Goal: Check status: Check status

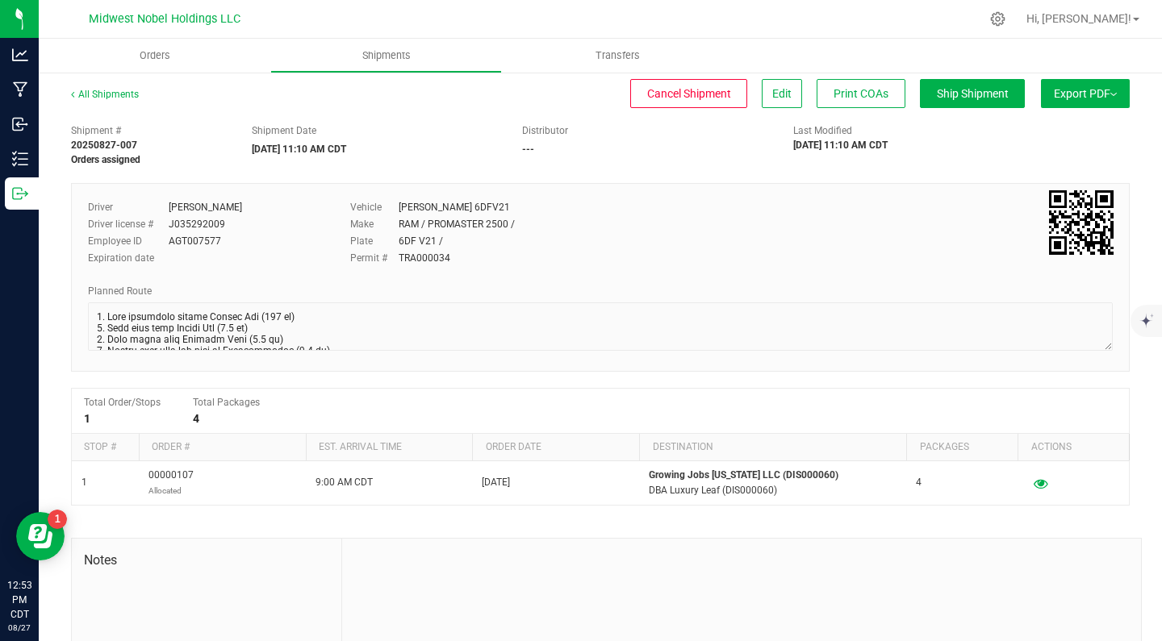
click at [618, 14] on div at bounding box center [634, 18] width 691 height 31
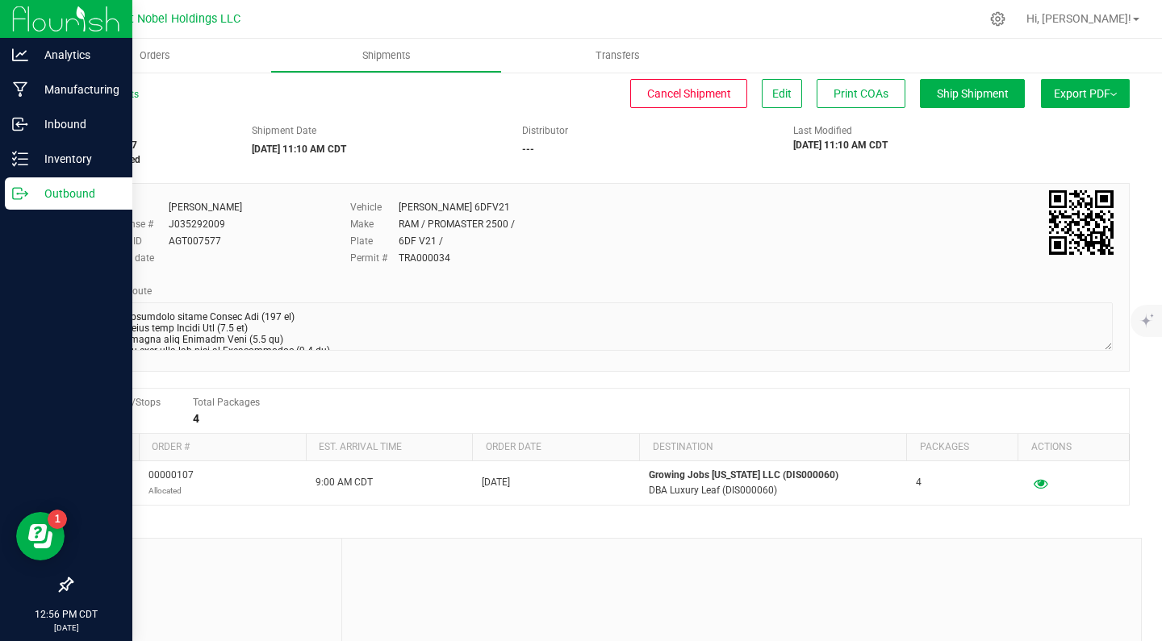
click at [19, 190] on icon at bounding box center [20, 194] width 16 height 16
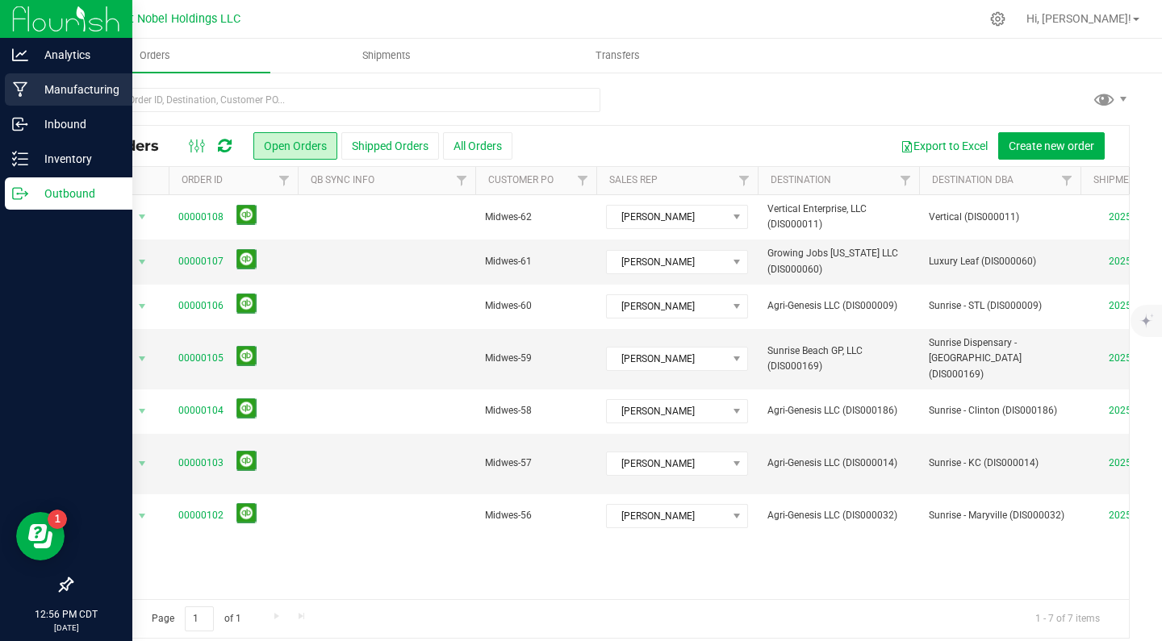
click at [42, 91] on p "Manufacturing" at bounding box center [76, 89] width 97 height 19
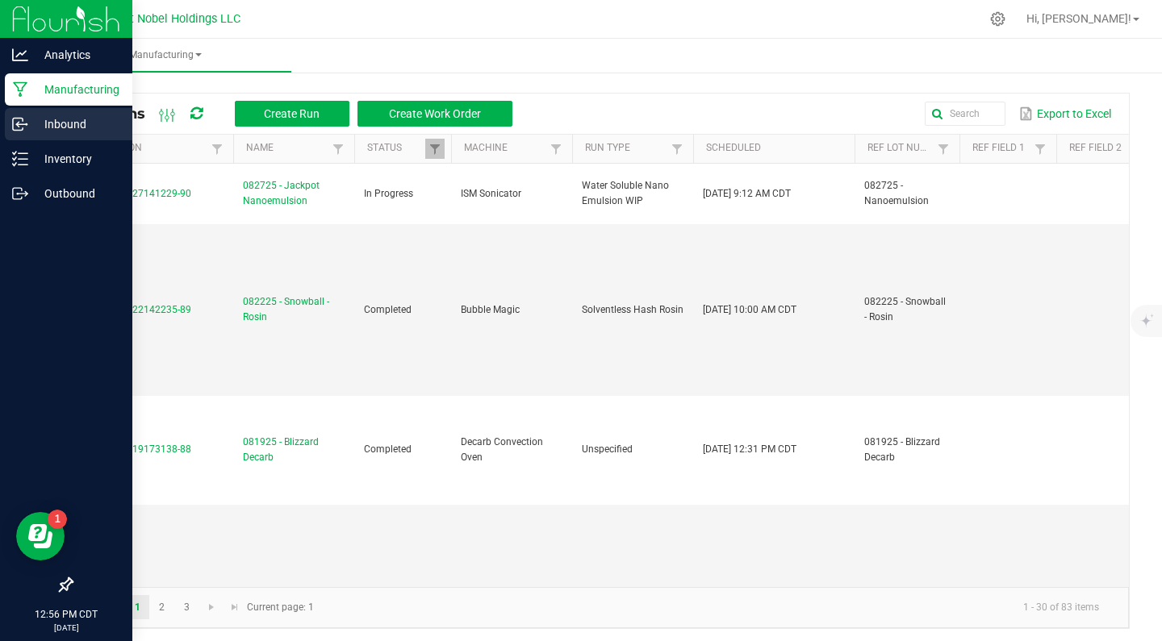
click at [23, 120] on icon at bounding box center [18, 125] width 10 height 12
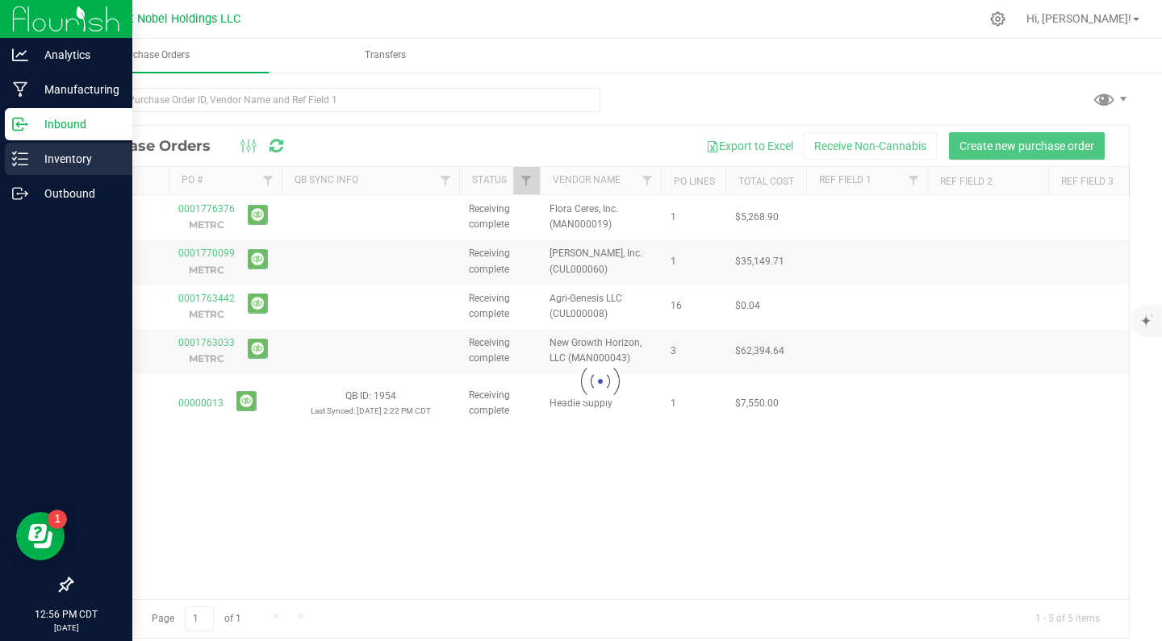
click at [68, 165] on p "Inventory" at bounding box center [76, 158] width 97 height 19
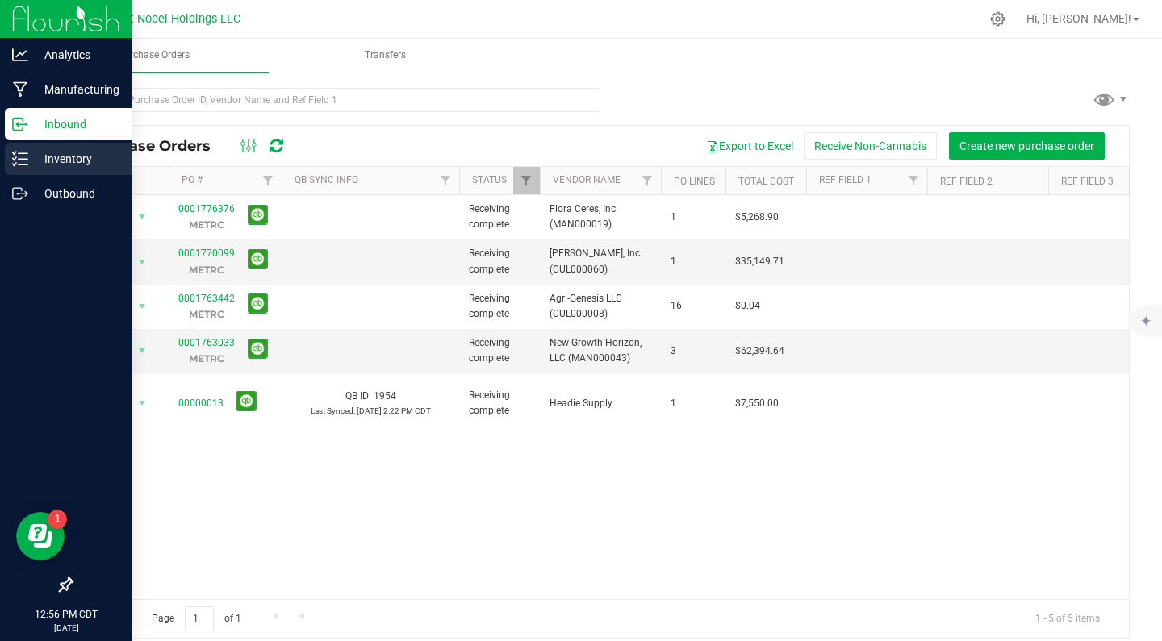
click at [34, 158] on p "Inventory" at bounding box center [76, 158] width 97 height 19
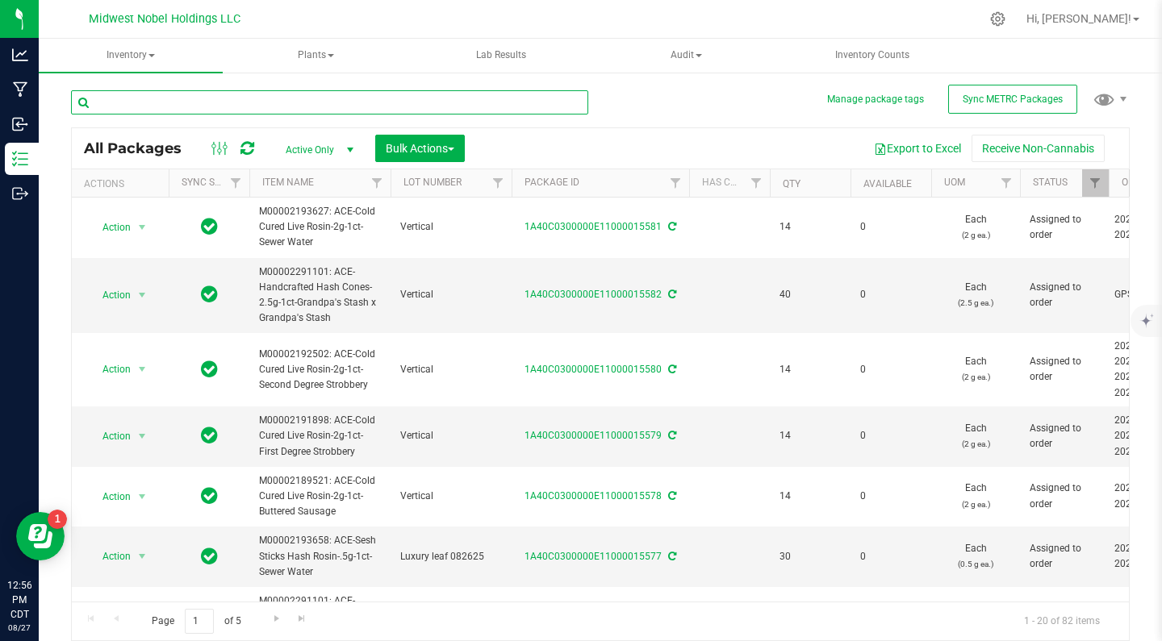
click at [189, 94] on input "text" at bounding box center [329, 102] width 517 height 24
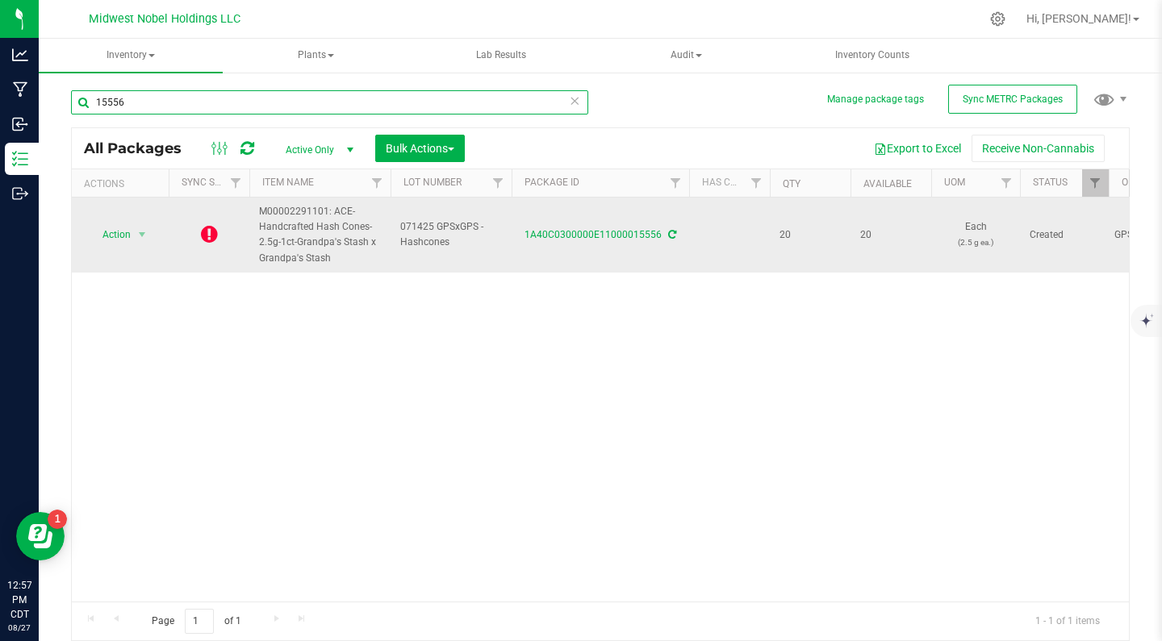
type input "15556"
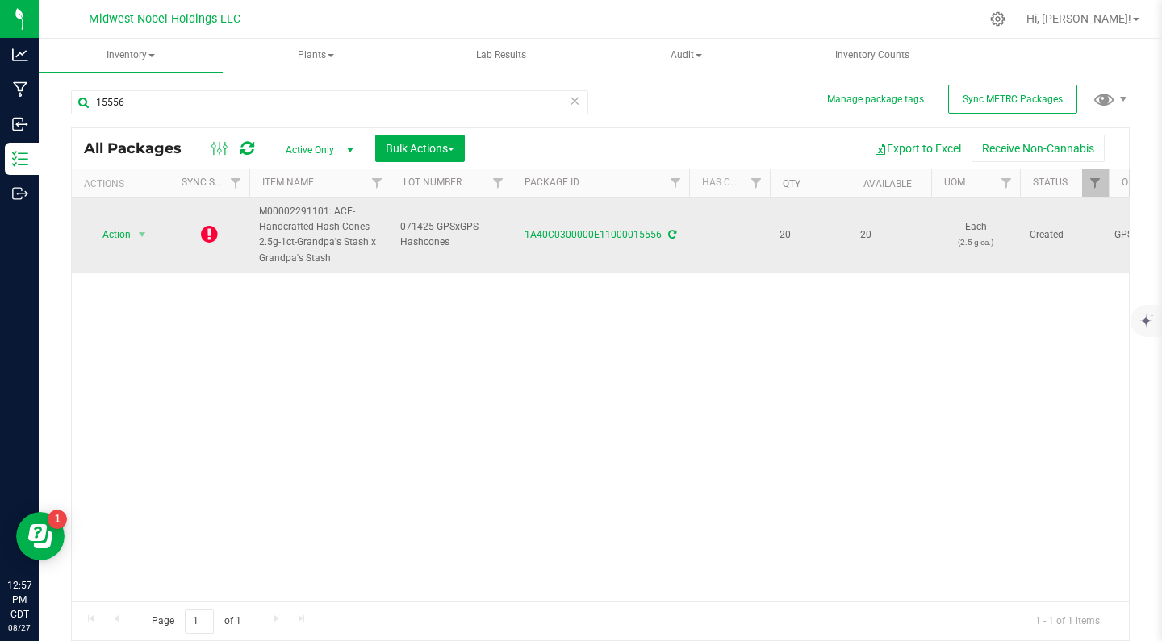
click at [203, 231] on icon at bounding box center [209, 233] width 17 height 19
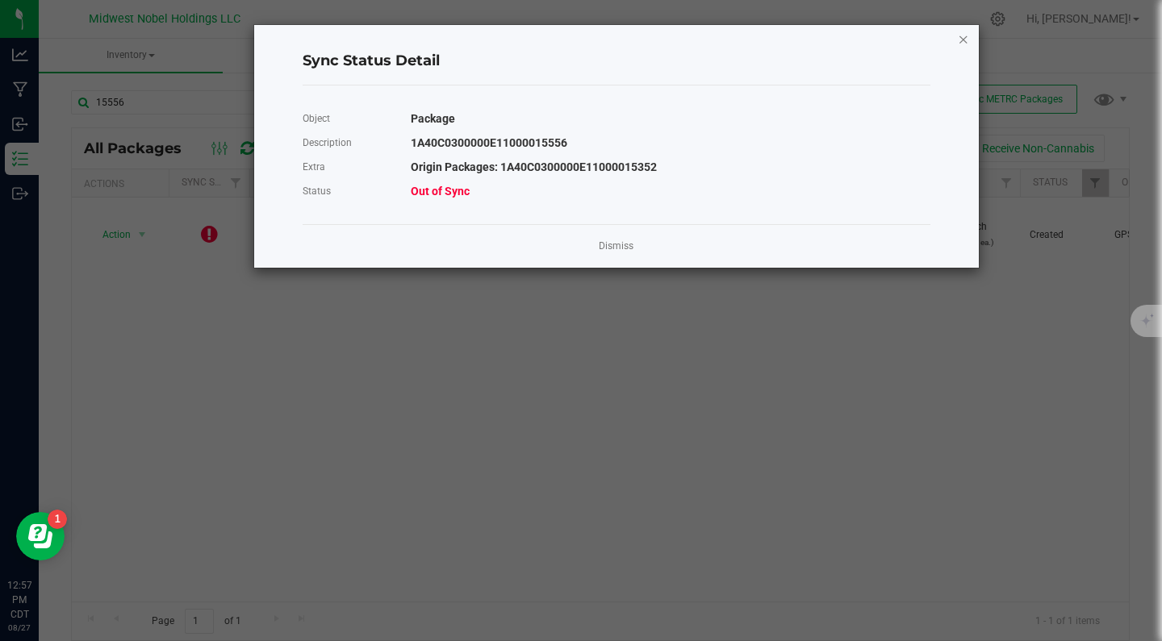
click at [958, 36] on icon "Close" at bounding box center [963, 38] width 11 height 19
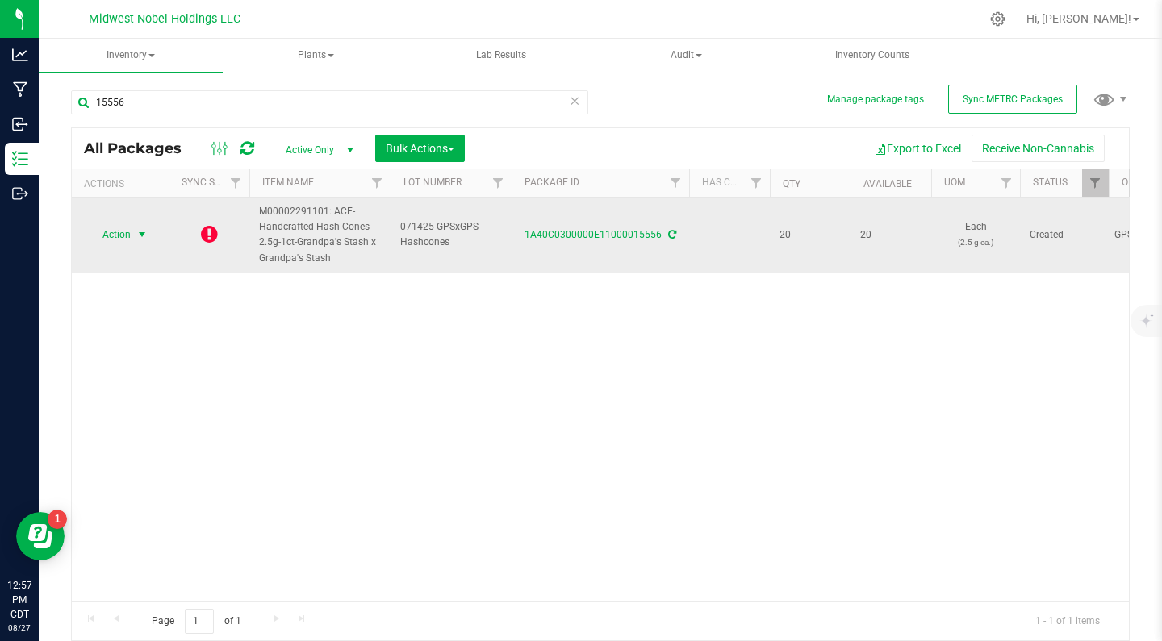
click at [110, 234] on span "Action" at bounding box center [110, 234] width 44 height 23
click at [448, 218] on td "071425 GPSxGPS - Hashcones" at bounding box center [450, 235] width 121 height 75
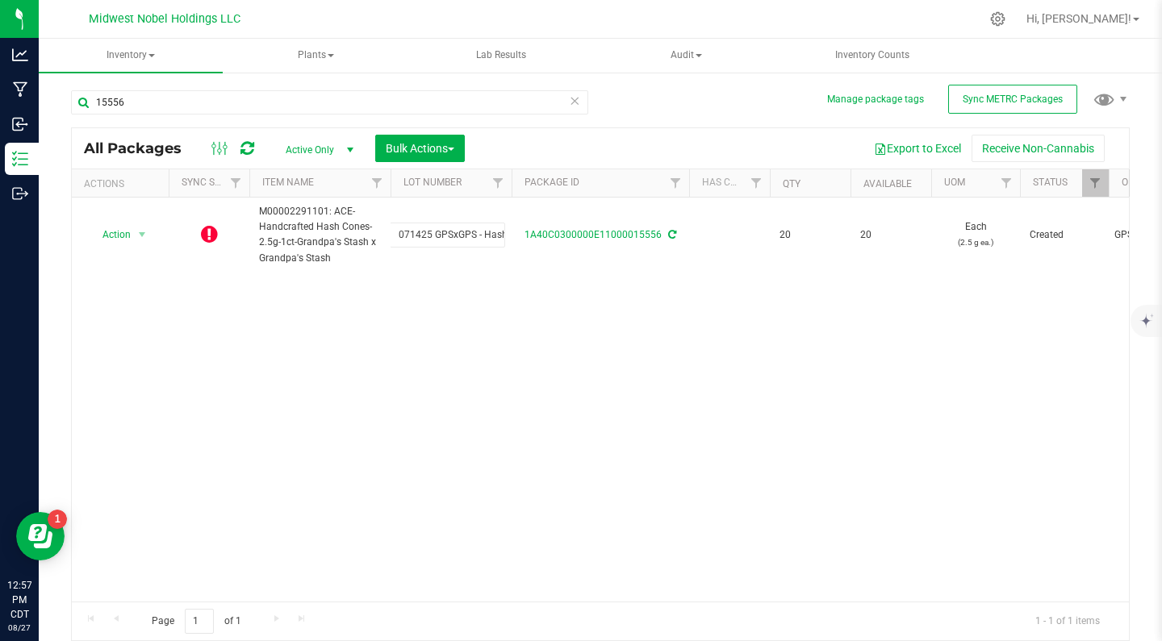
scroll to position [0, 27]
click at [1027, 81] on div "15556 All Packages Active Only Active Only Lab Samples Locked All External Inte…" at bounding box center [600, 358] width 1058 height 566
click at [1027, 91] on button "Sync METRC Packages" at bounding box center [1012, 99] width 129 height 29
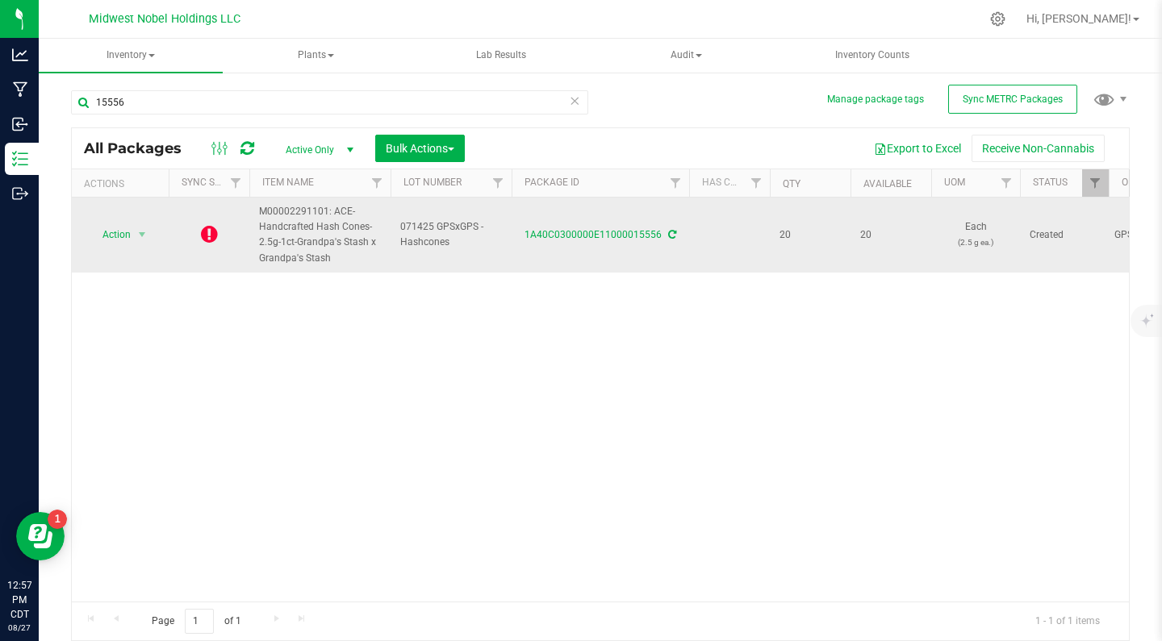
click at [198, 223] on td at bounding box center [209, 235] width 81 height 75
click at [206, 230] on icon at bounding box center [209, 233] width 17 height 19
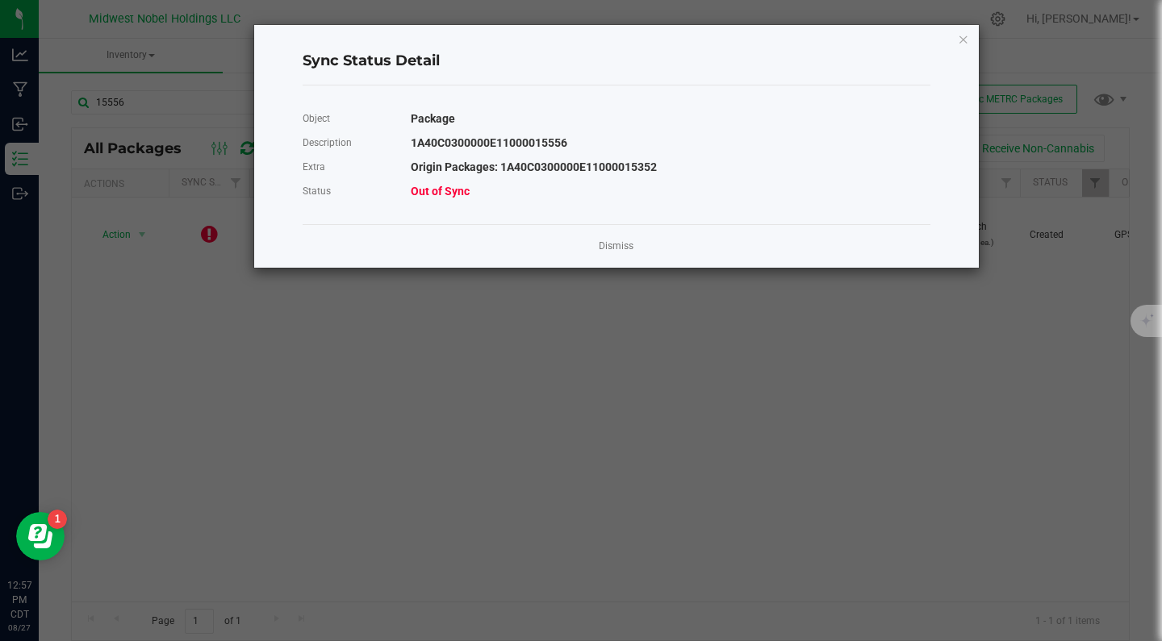
click at [449, 190] on span "Out of Sync" at bounding box center [440, 191] width 59 height 13
click at [962, 41] on icon "Close" at bounding box center [963, 38] width 11 height 19
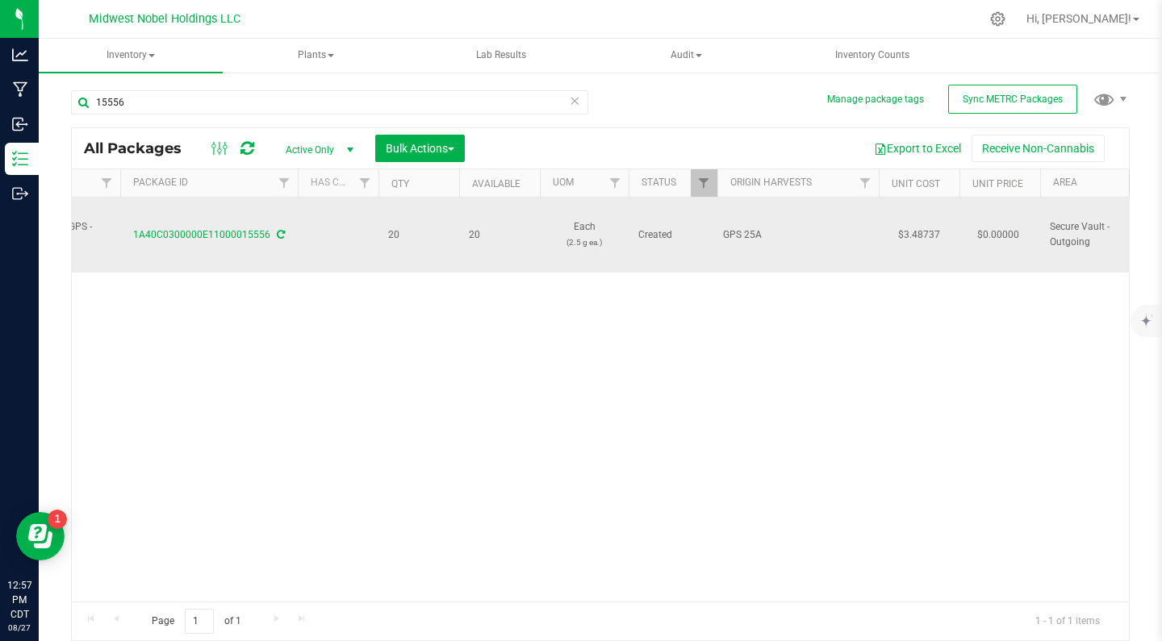
scroll to position [0, 1]
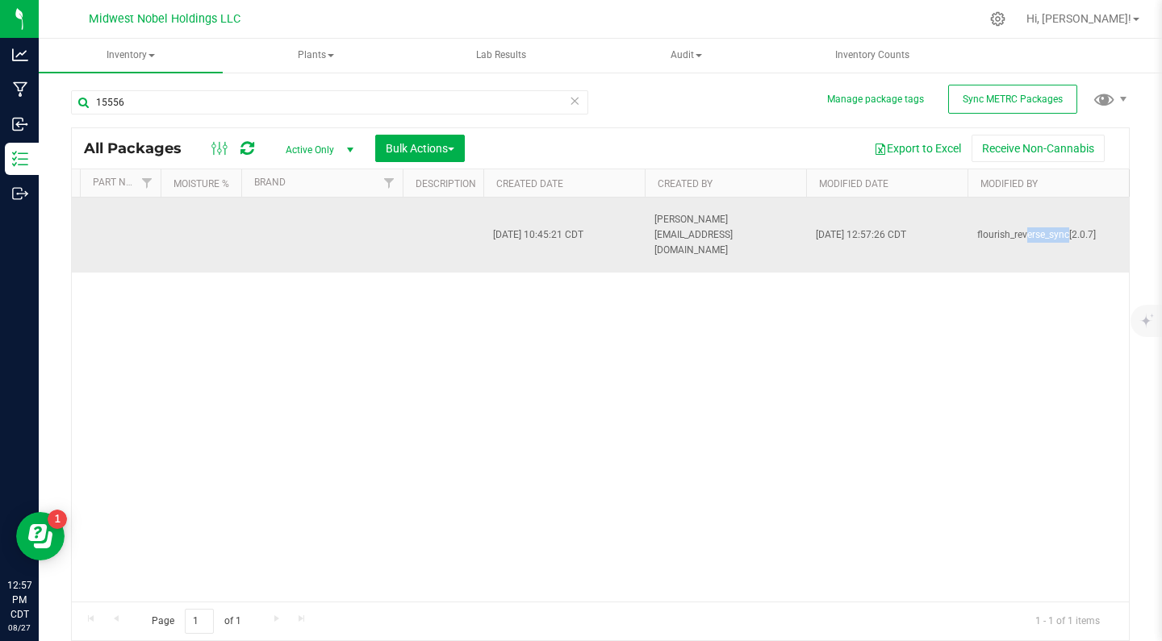
drag, startPoint x: 987, startPoint y: 235, endPoint x: 1025, endPoint y: 234, distance: 37.9
click at [1025, 234] on span "flourish_reverse_sync[2.0.7]" at bounding box center [1048, 235] width 142 height 15
click at [1018, 236] on span "flourish_reverse_sync[2.0.7]" at bounding box center [1048, 235] width 142 height 15
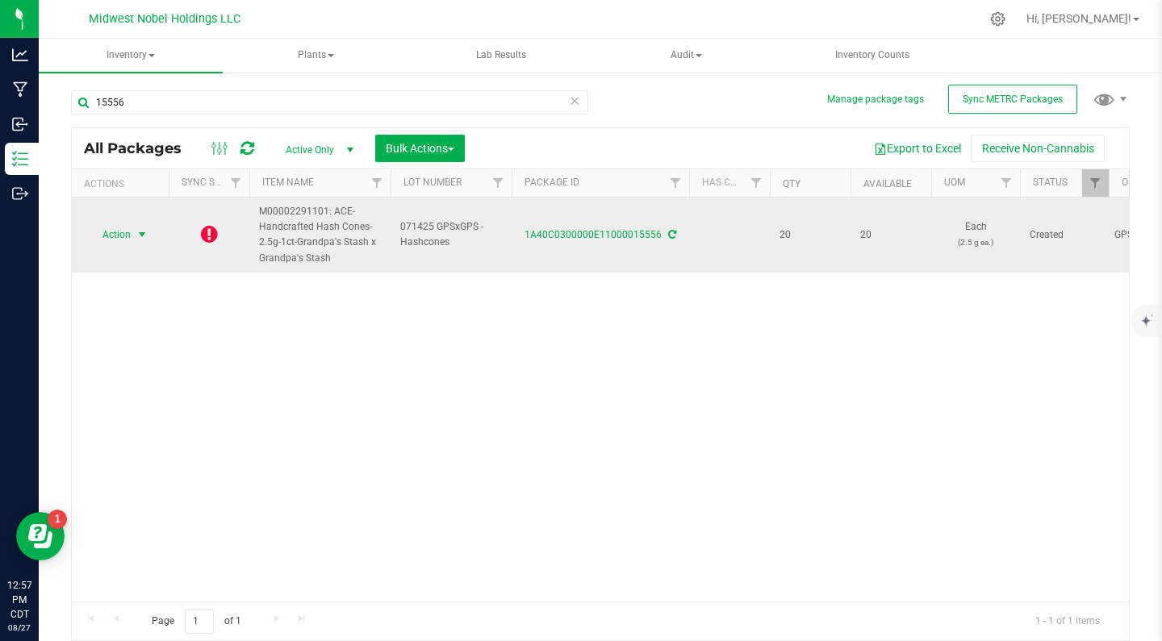
click at [108, 228] on span "Action" at bounding box center [110, 234] width 44 height 23
click at [309, 240] on span "M00002291101: ACE-Handcrafted Hash Cones-2.5g-1ct-Grandpa's Stash x Grandpa's S…" at bounding box center [320, 235] width 122 height 62
click at [117, 236] on span "Action" at bounding box center [110, 234] width 44 height 23
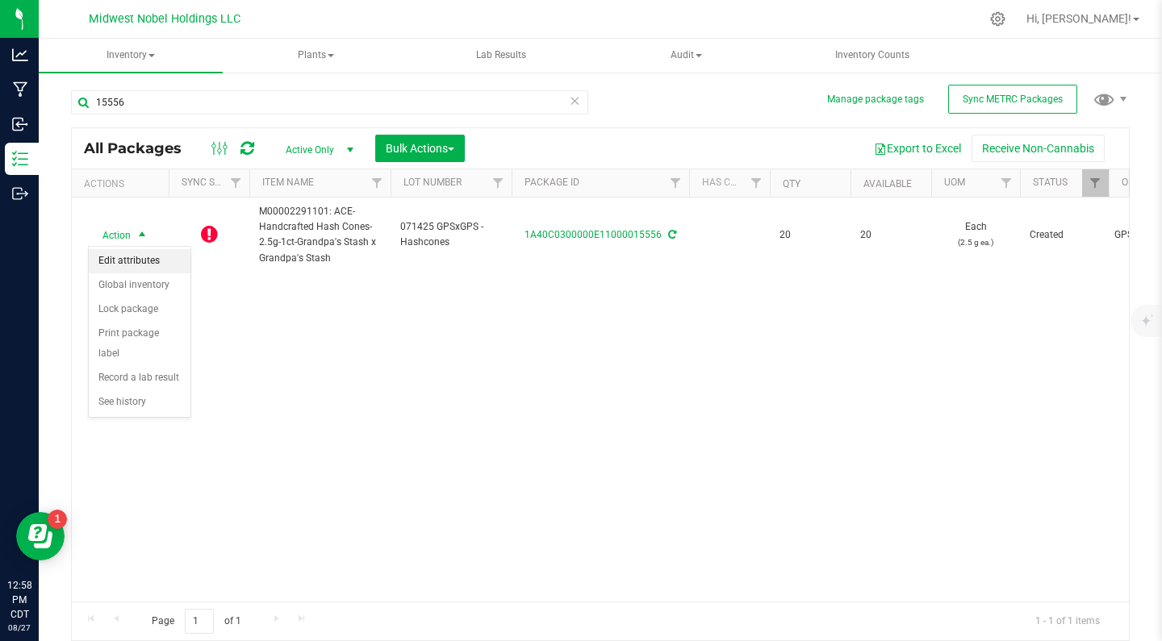
click at [182, 253] on li "Edit attributes" at bounding box center [140, 261] width 102 height 24
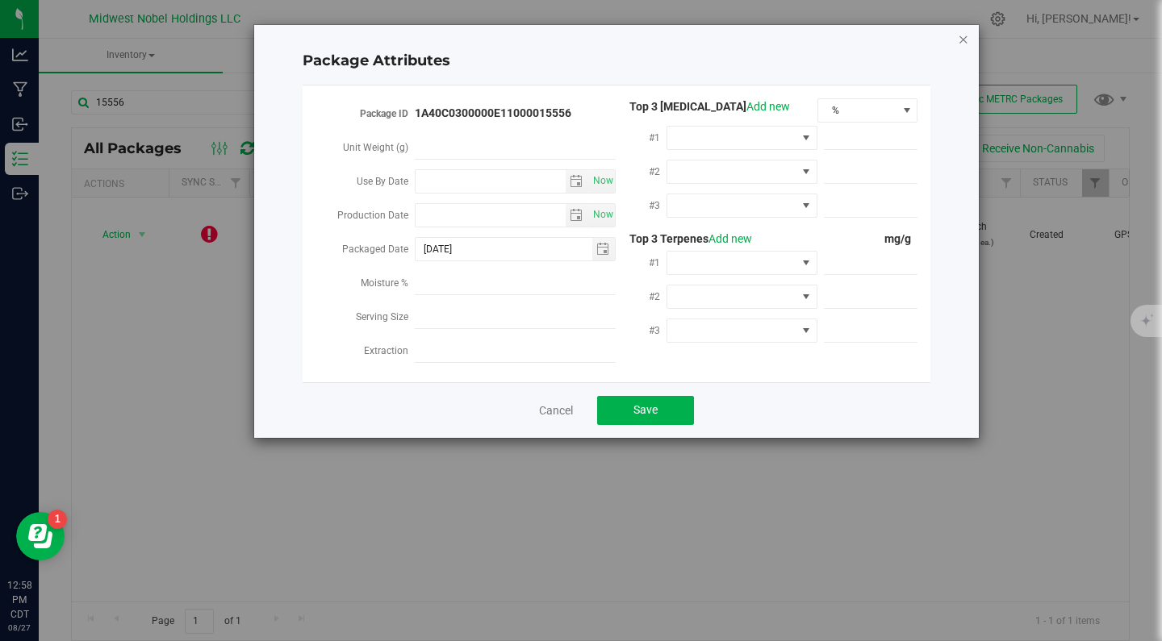
click at [962, 42] on icon "Close modal" at bounding box center [963, 38] width 11 height 19
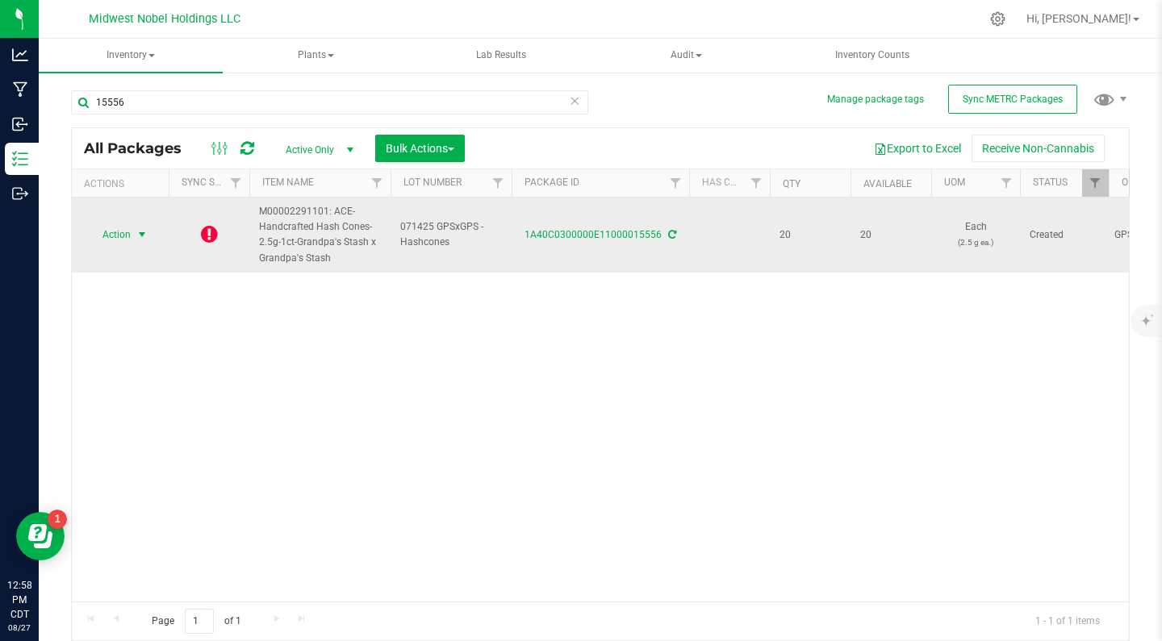
click at [669, 236] on icon at bounding box center [672, 235] width 8 height 10
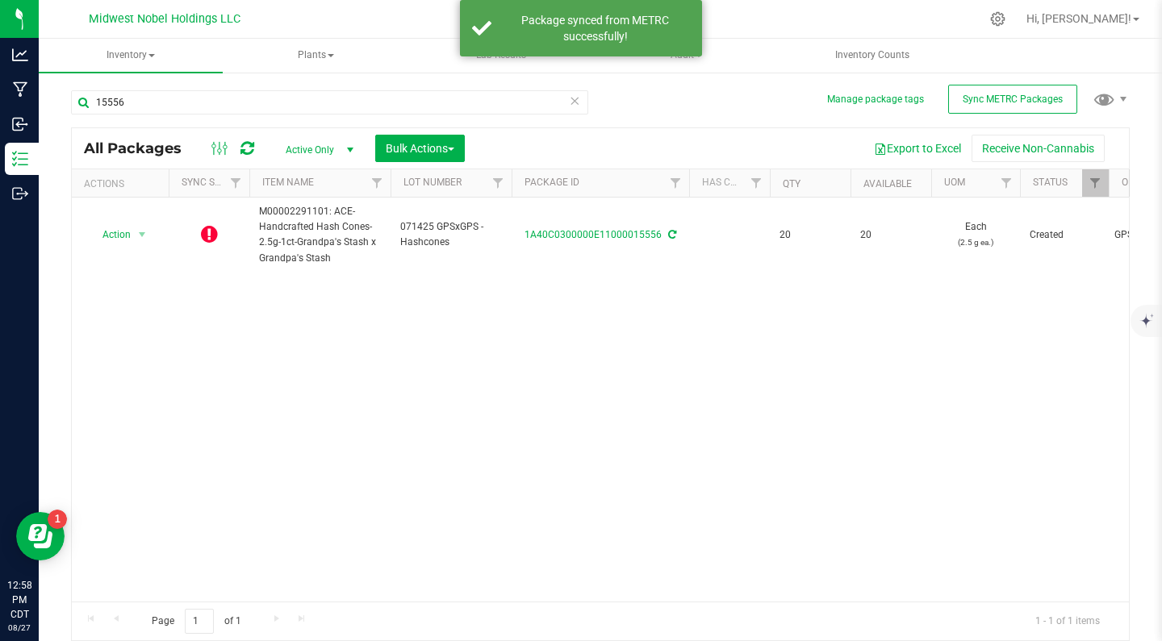
click at [669, 236] on icon at bounding box center [672, 235] width 8 height 10
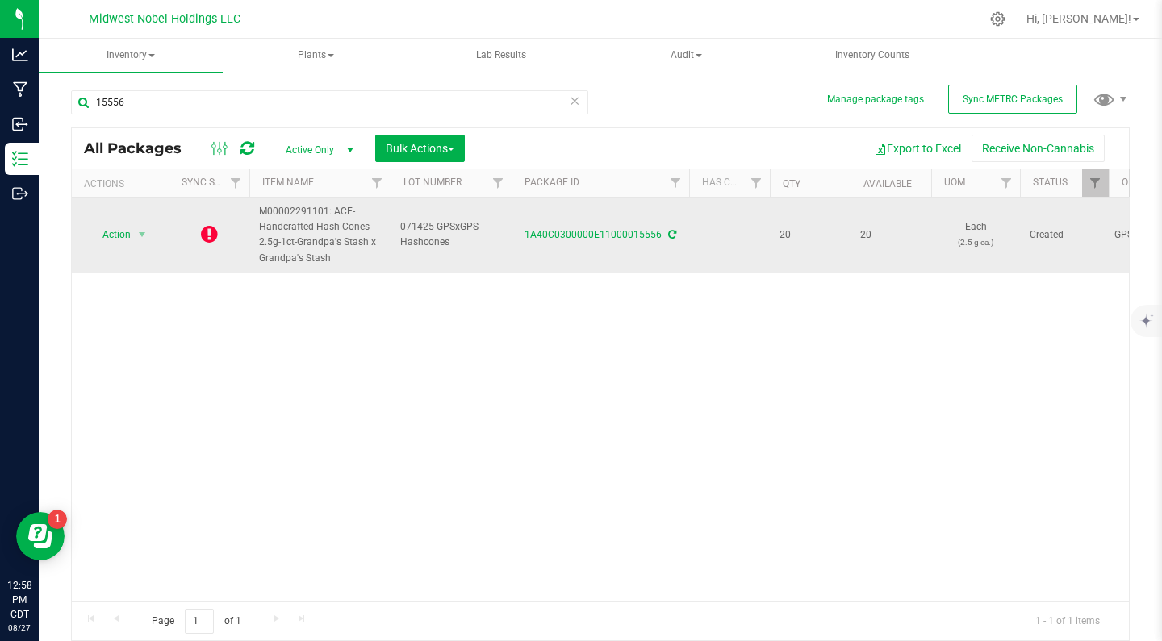
click at [670, 233] on icon at bounding box center [672, 235] width 8 height 10
click at [630, 234] on link "1A40C0300000E11000015556" at bounding box center [592, 234] width 137 height 11
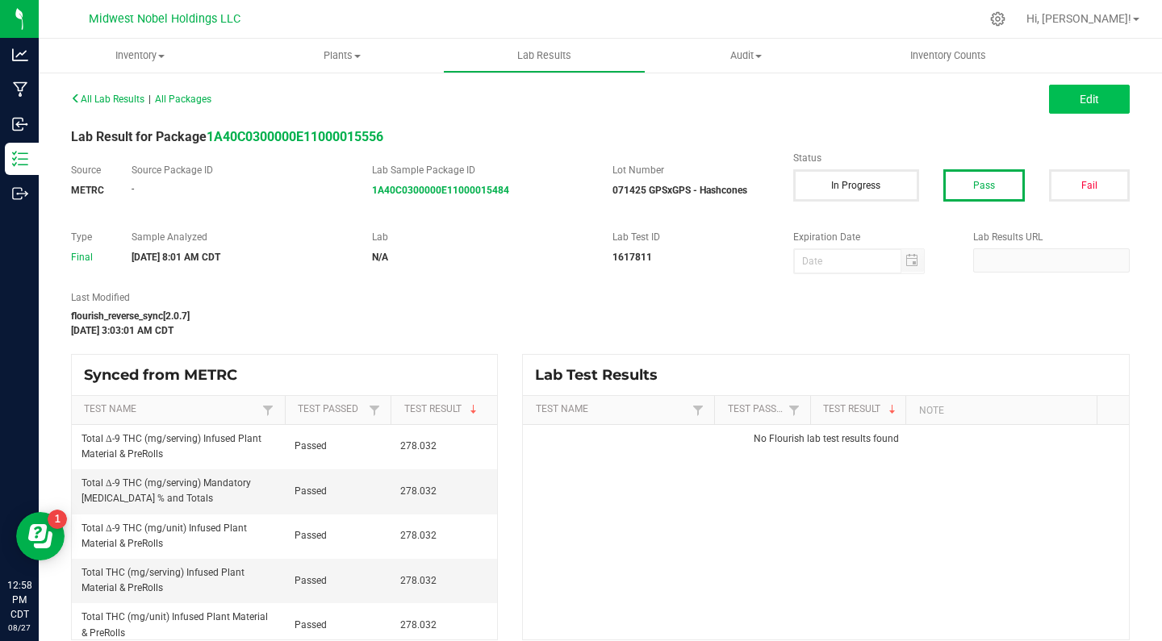
click at [1105, 104] on button "Edit" at bounding box center [1089, 99] width 81 height 29
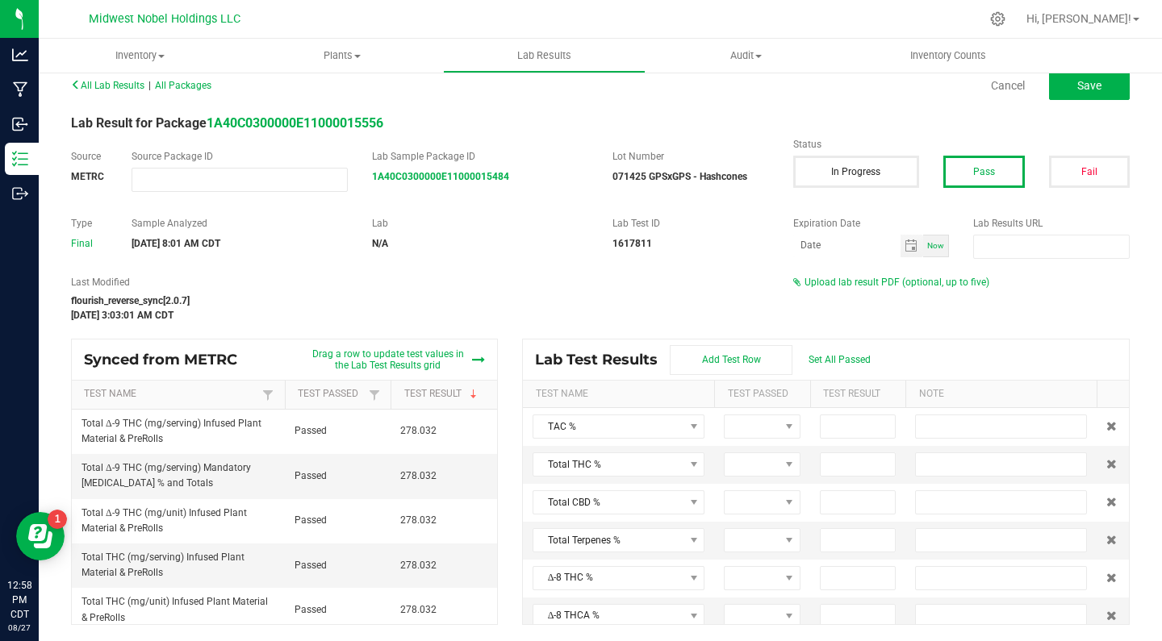
scroll to position [14, 0]
click at [511, 256] on div "Type Final Sample Analyzed 08/15/2025 8:01 AM CDT Lab N/A Lab Test ID 1617811 E…" at bounding box center [600, 237] width 1083 height 43
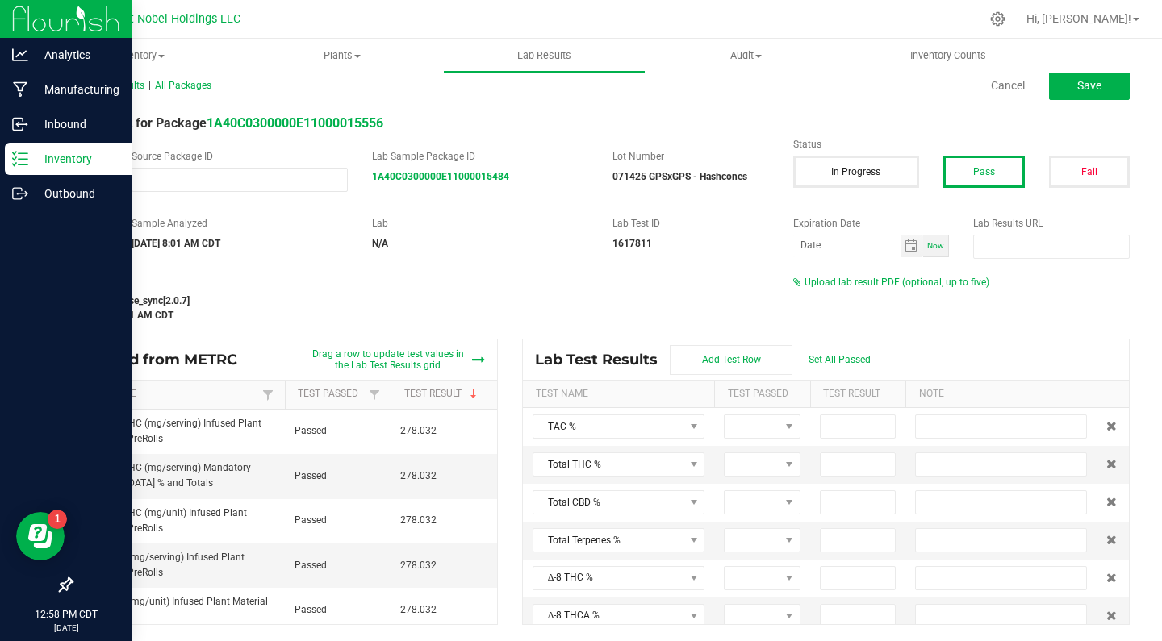
click at [79, 157] on p "Inventory" at bounding box center [76, 158] width 97 height 19
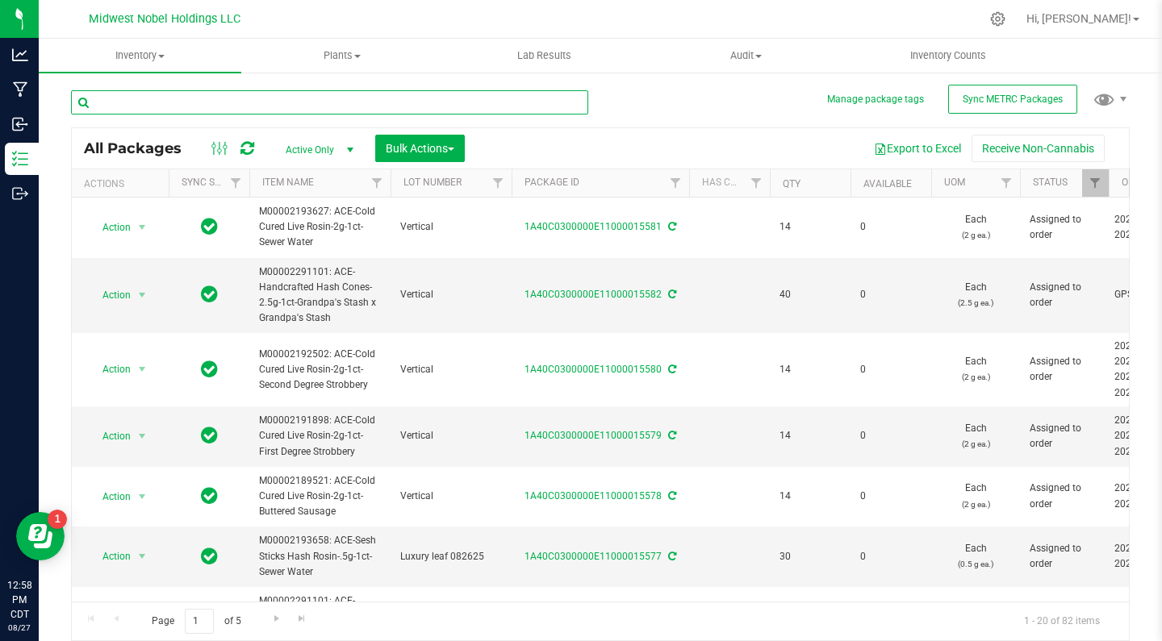
click at [201, 114] on input "text" at bounding box center [329, 102] width 517 height 24
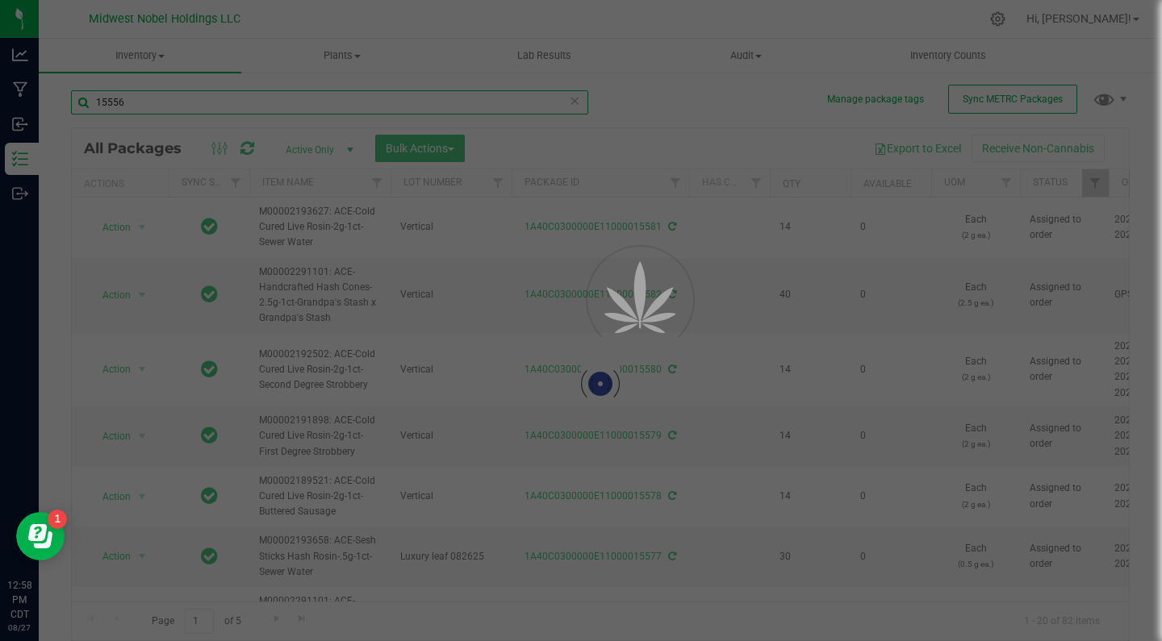
type input "15556"
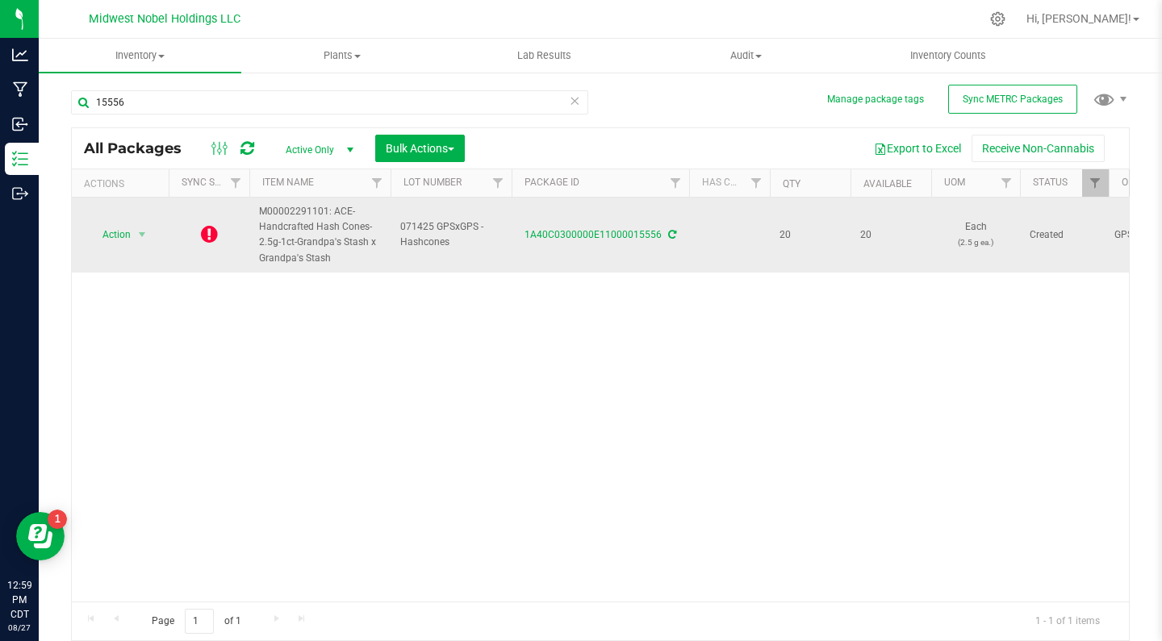
drag, startPoint x: 850, startPoint y: 232, endPoint x: 882, endPoint y: 236, distance: 31.6
click at [880, 235] on span "20" at bounding box center [890, 235] width 61 height 15
click at [891, 239] on span "20" at bounding box center [890, 235] width 61 height 15
click at [119, 230] on span "Action" at bounding box center [110, 234] width 44 height 23
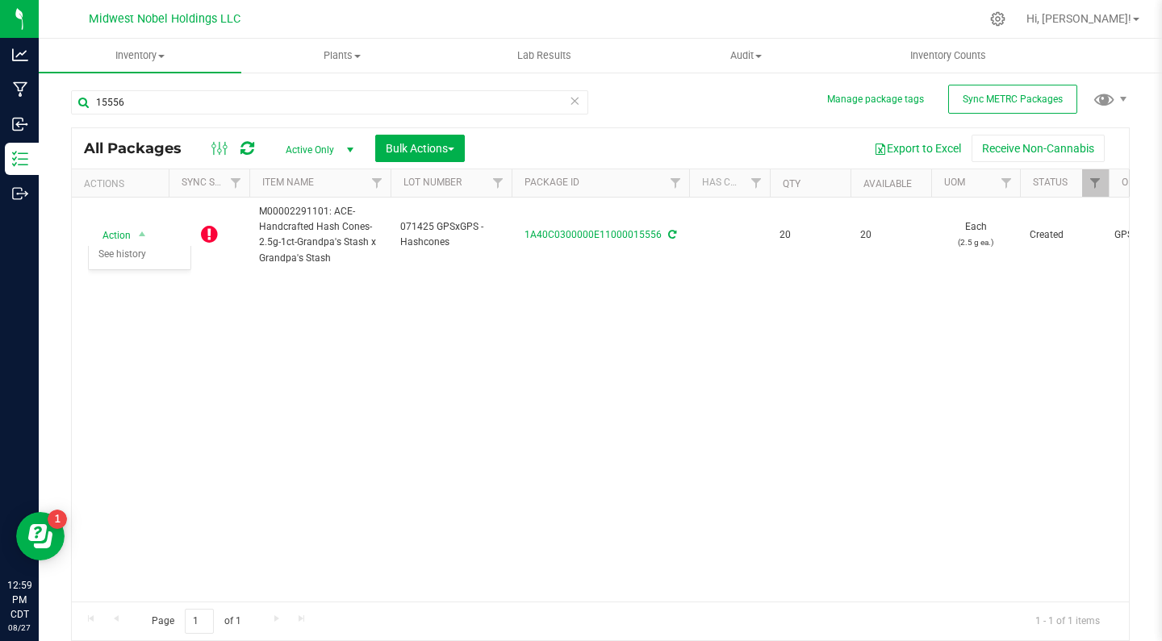
click at [322, 344] on div "Action Action Edit attributes Global inventory Lock package Print package label…" at bounding box center [600, 400] width 1057 height 404
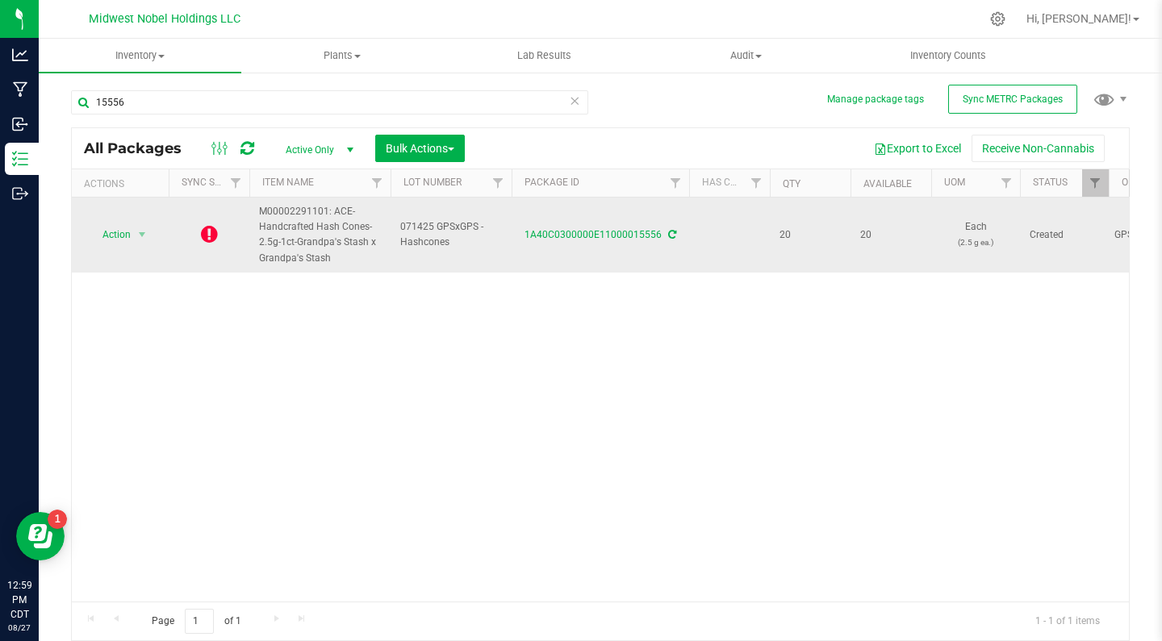
click at [669, 232] on icon at bounding box center [672, 235] width 8 height 10
click at [205, 236] on icon at bounding box center [209, 233] width 17 height 19
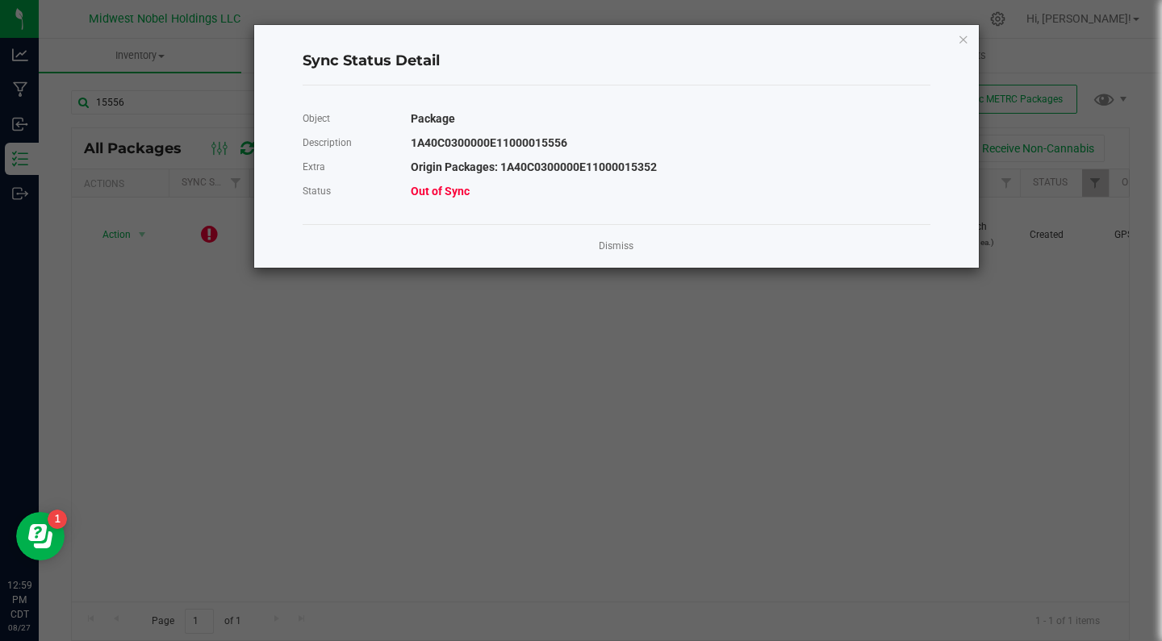
click at [979, 44] on ngb-modal-window "Sync Status Detail Object Package Description 1A40C0300000E11000015556 Extra Or…" at bounding box center [587, 320] width 1174 height 641
click at [960, 36] on icon "Close" at bounding box center [963, 38] width 11 height 19
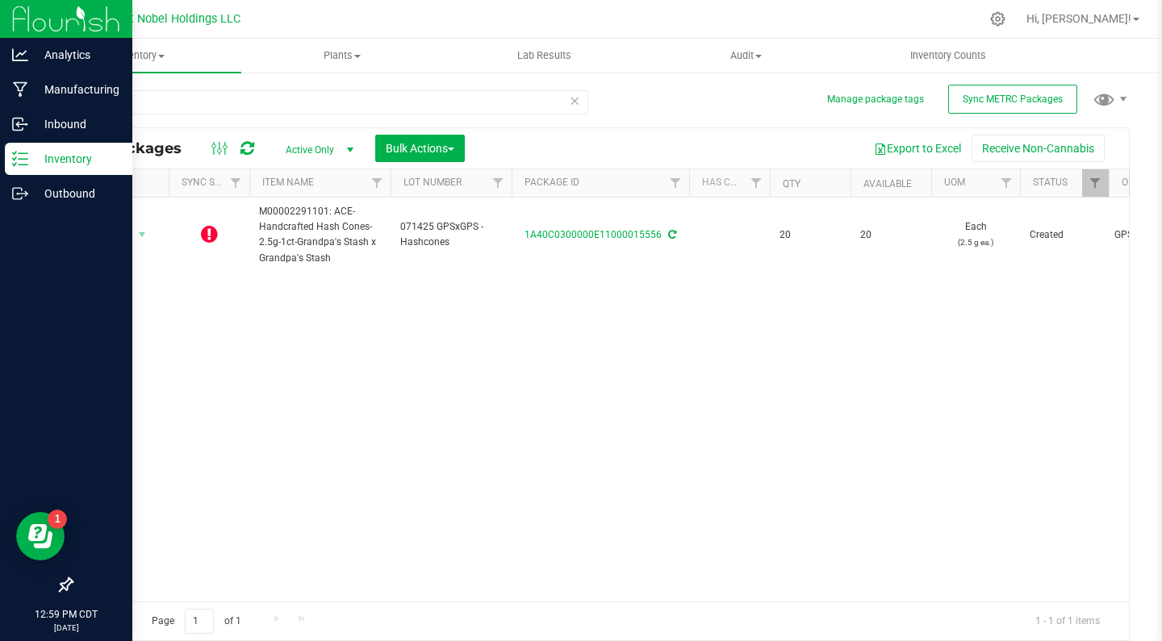
click at [45, 161] on p "Inventory" at bounding box center [76, 158] width 97 height 19
click at [68, 86] on p "Manufacturing" at bounding box center [76, 89] width 97 height 19
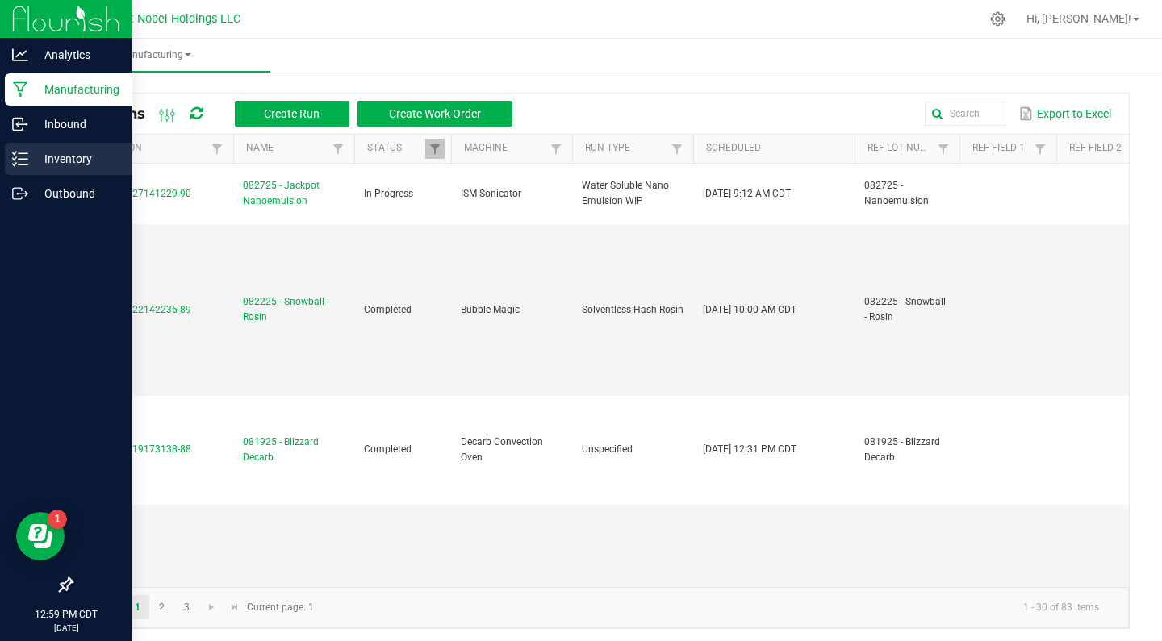
click at [29, 165] on p "Inventory" at bounding box center [76, 158] width 97 height 19
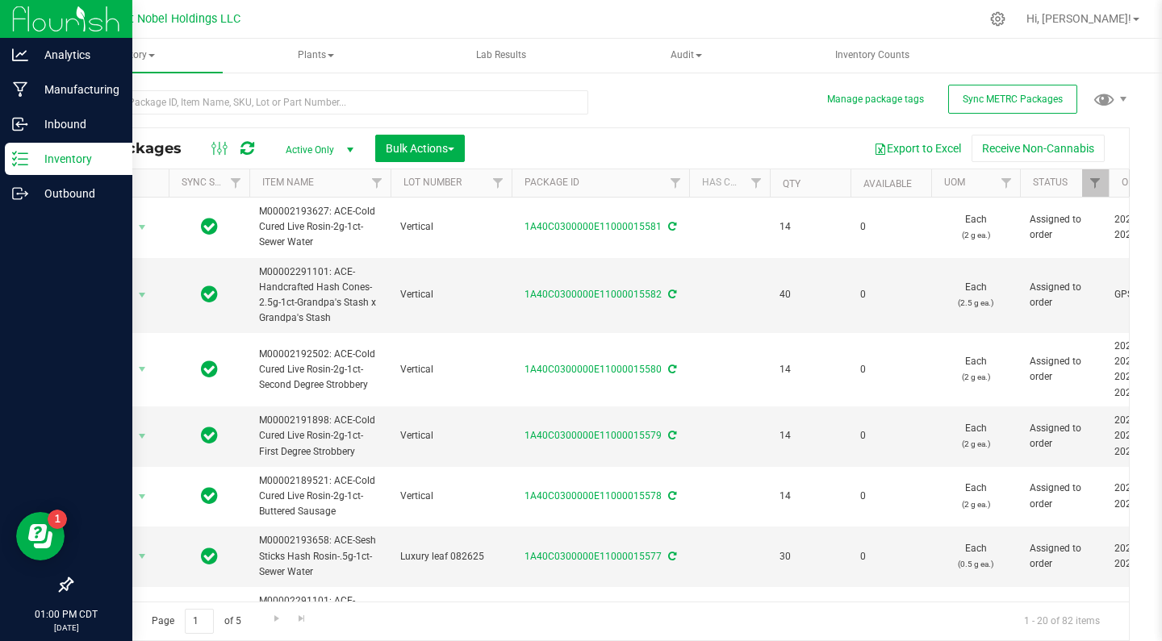
click at [30, 165] on p "Inventory" at bounding box center [76, 158] width 97 height 19
click at [48, 168] on p "Inventory" at bounding box center [76, 158] width 97 height 19
click at [76, 86] on p "Manufacturing" at bounding box center [76, 89] width 97 height 19
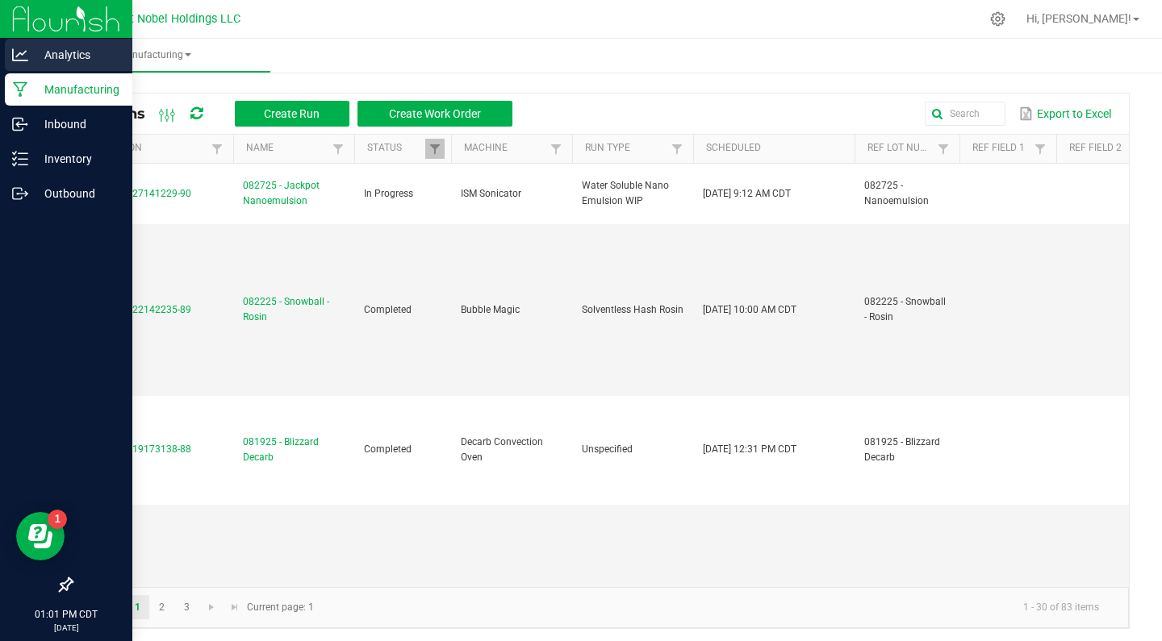
click at [75, 53] on p "Analytics" at bounding box center [76, 54] width 97 height 19
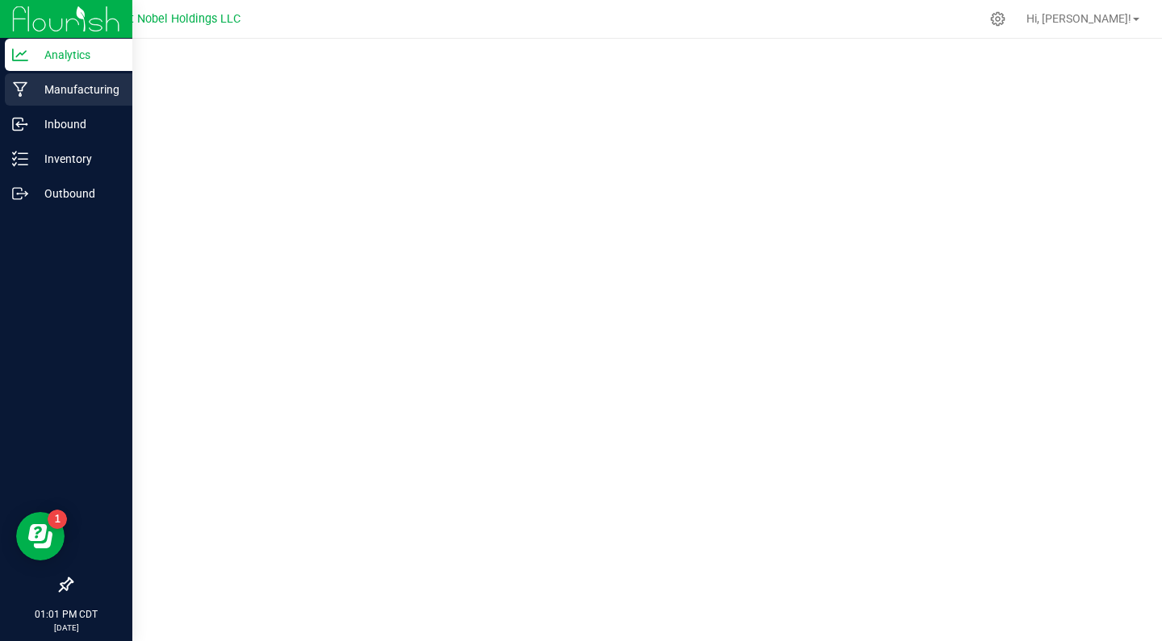
click at [90, 94] on p "Manufacturing" at bounding box center [76, 89] width 97 height 19
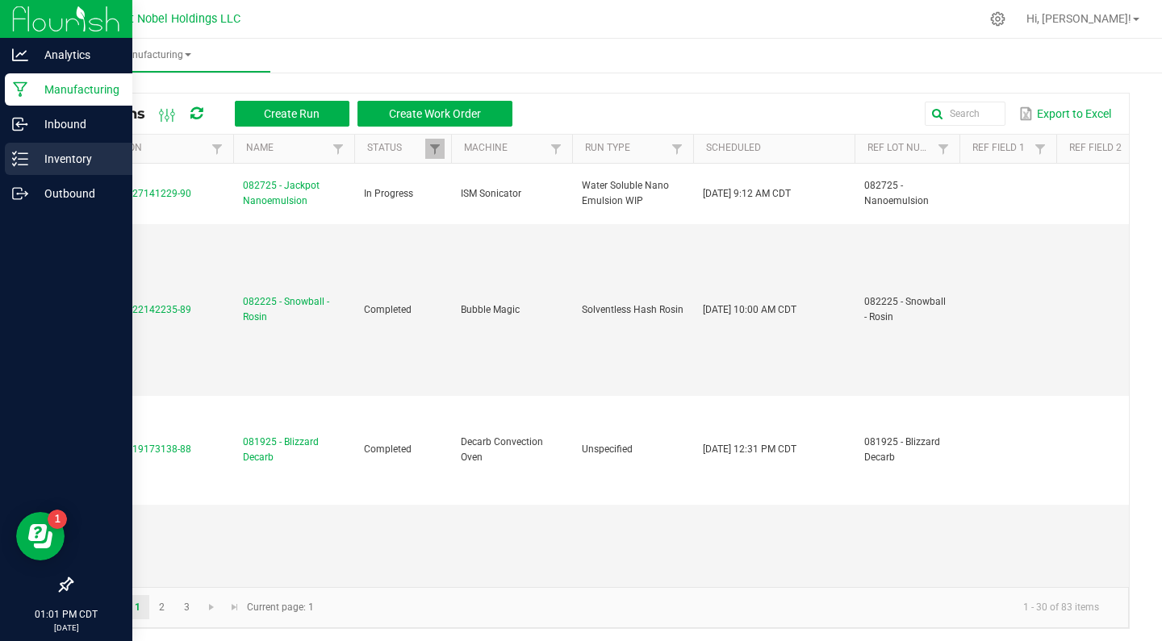
click at [91, 153] on p "Inventory" at bounding box center [76, 158] width 97 height 19
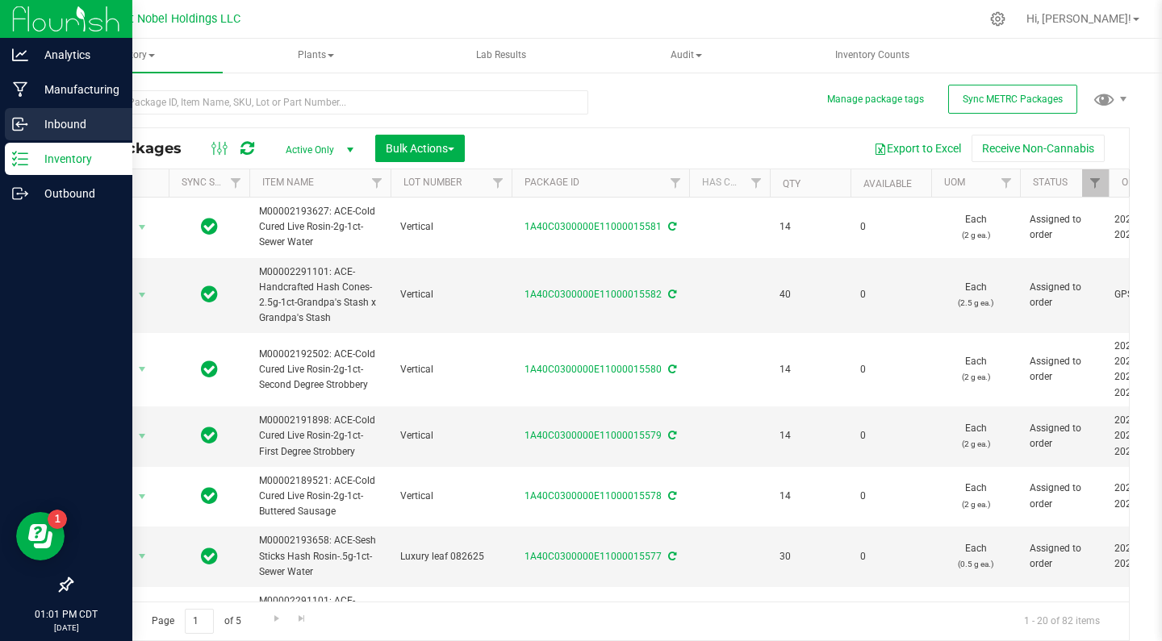
click at [89, 122] on p "Inbound" at bounding box center [76, 124] width 97 height 19
